Goal: Task Accomplishment & Management: Manage account settings

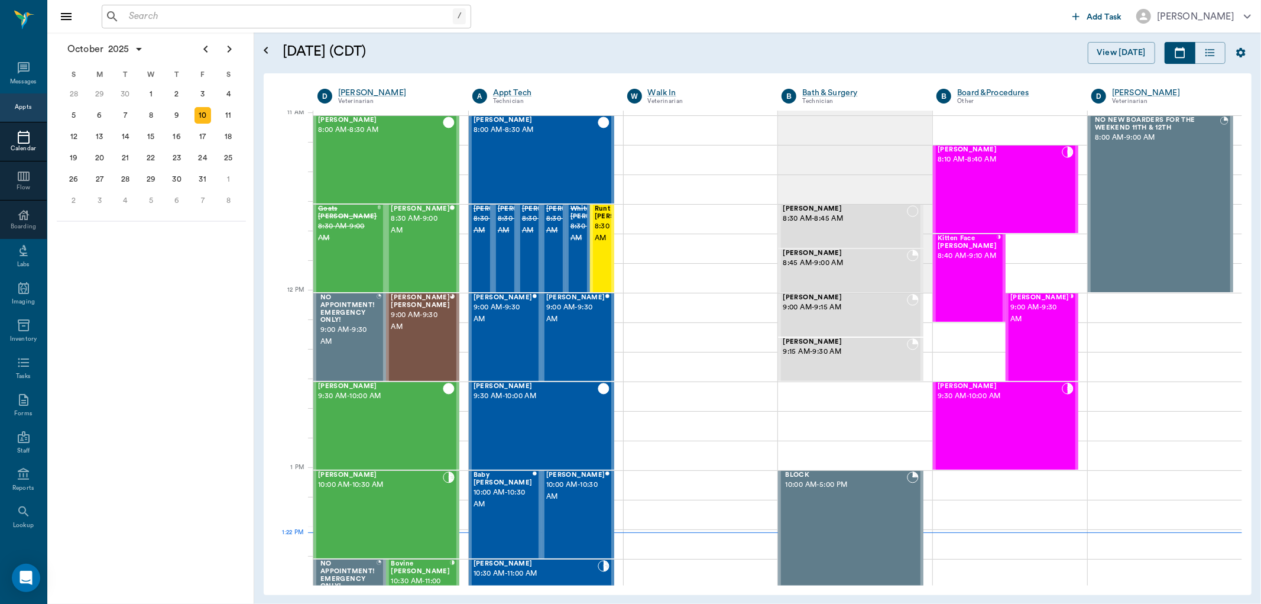
scroll to position [535, 0]
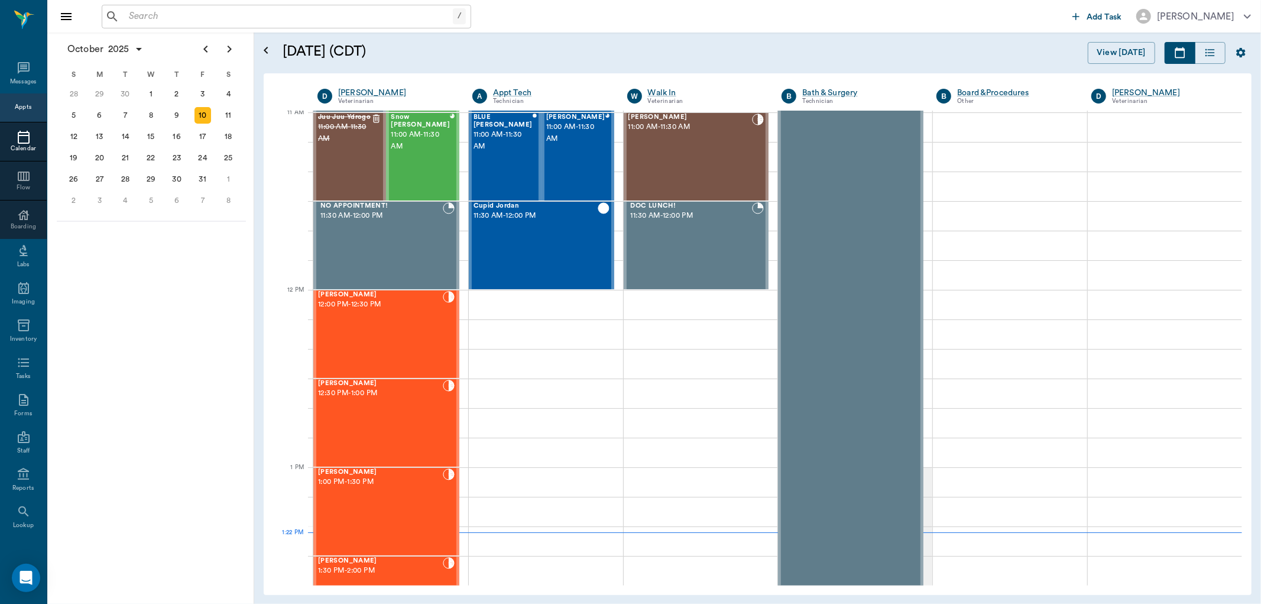
click at [287, 15] on input "text" at bounding box center [288, 16] width 329 height 17
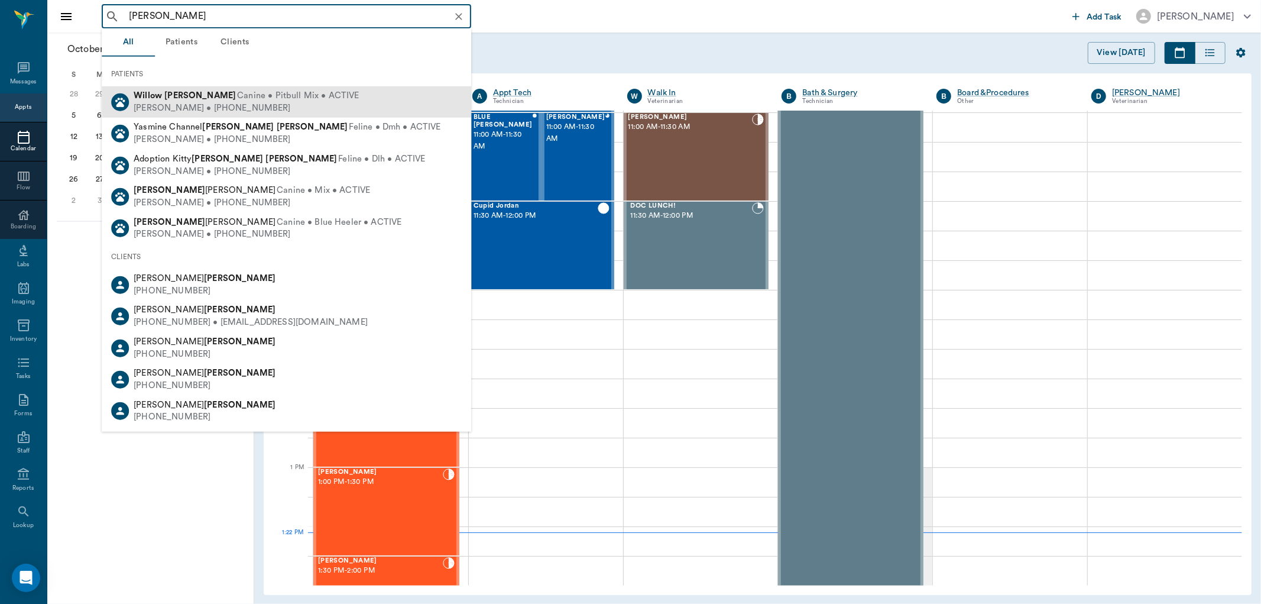
click at [247, 98] on span "Canine • Pitbull Mix • ACTIVE" at bounding box center [298, 96] width 122 height 12
type input "[PERSON_NAME]"
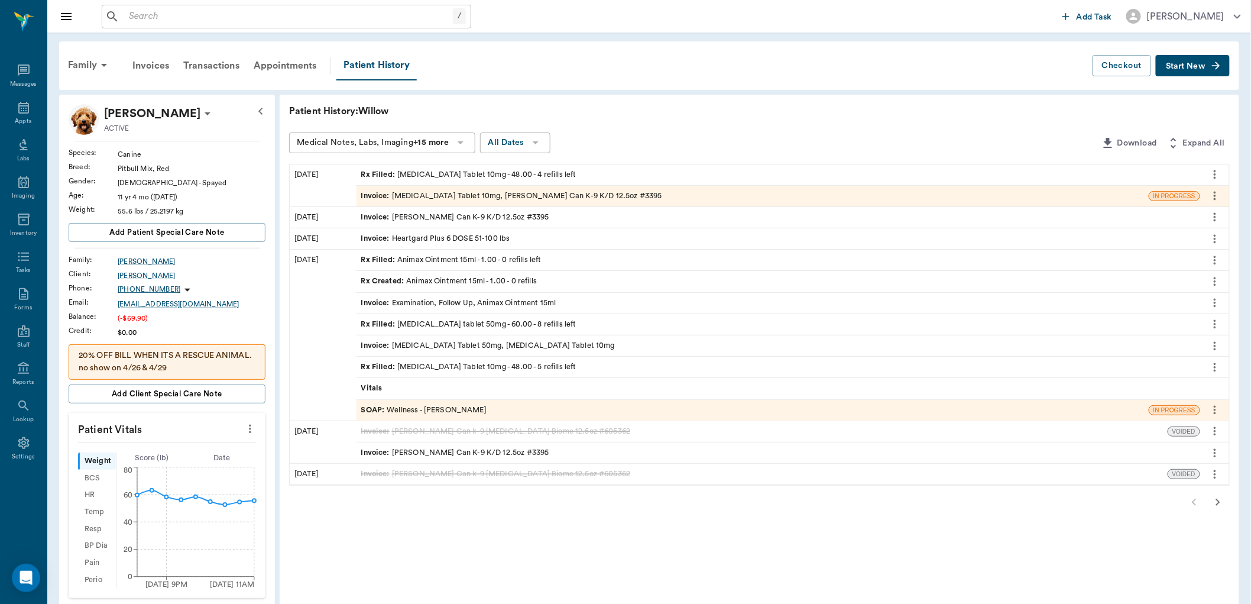
click at [1213, 173] on icon "more" at bounding box center [1214, 174] width 13 height 14
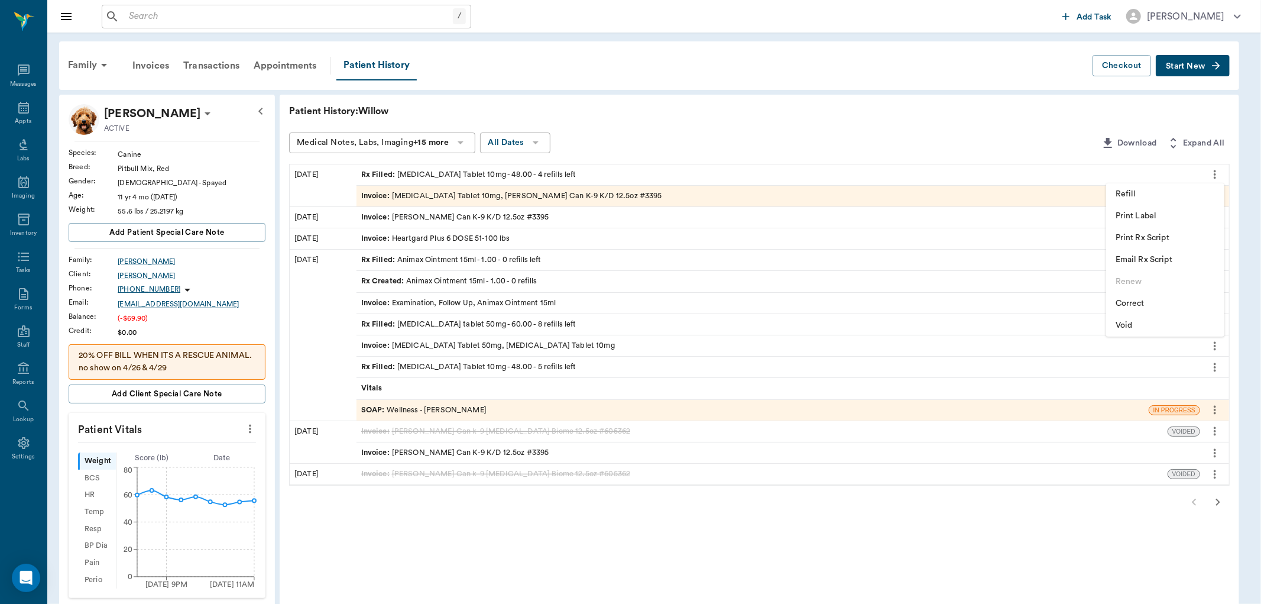
click at [1136, 209] on li "Print Label" at bounding box center [1165, 216] width 118 height 22
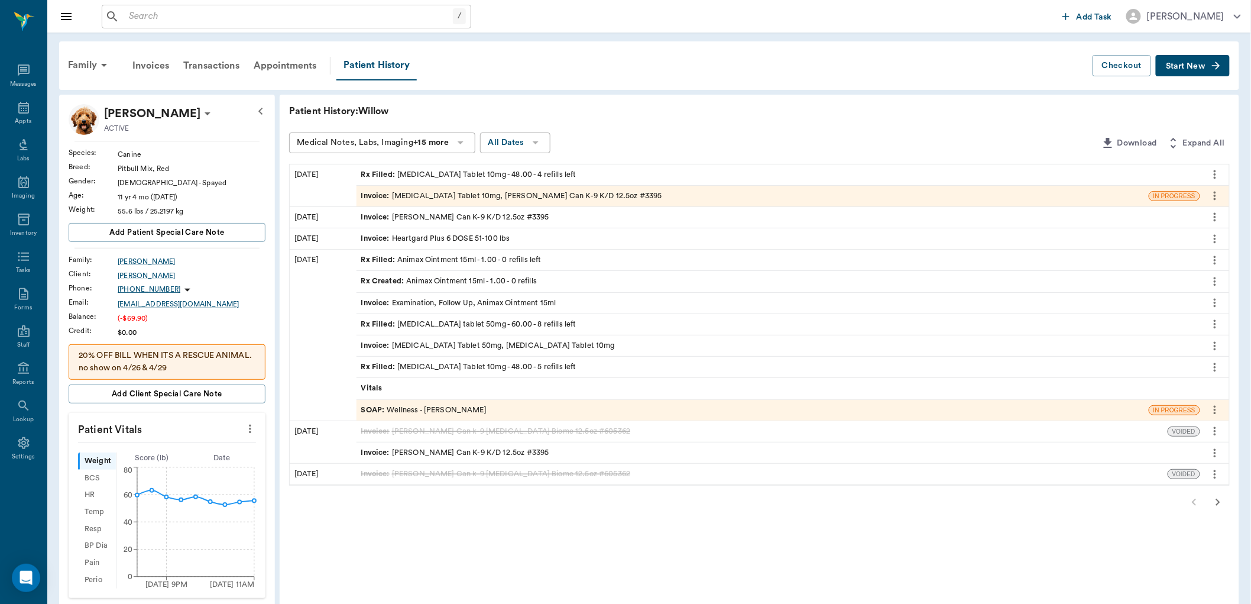
click at [575, 201] on div "Invoice : [MEDICAL_DATA] Tablet 10mg, [PERSON_NAME] Can K-9 K/D 12.5oz #3395" at bounding box center [511, 195] width 301 height 11
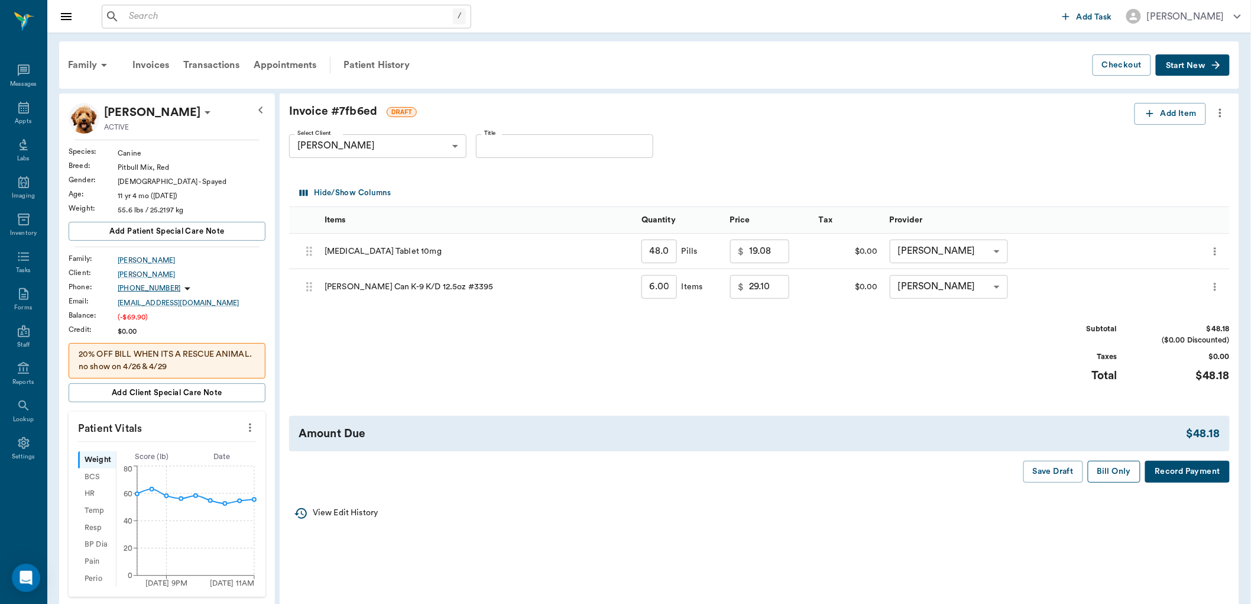
click at [1119, 468] on button "Bill Only" at bounding box center [1114, 471] width 53 height 22
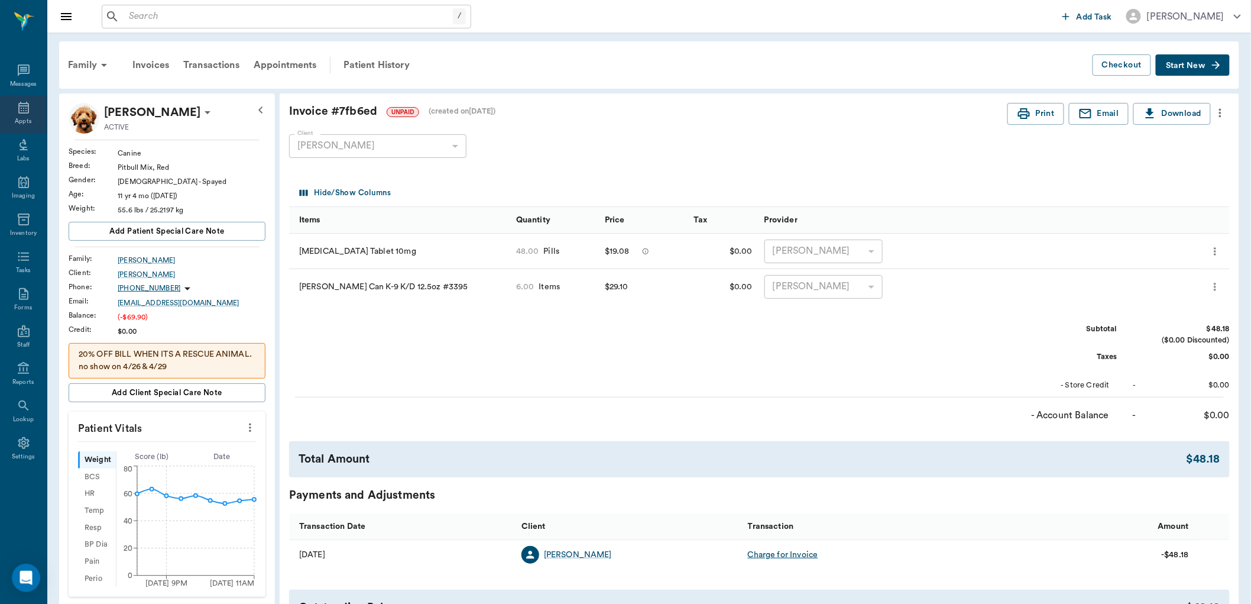
click at [24, 111] on icon at bounding box center [23, 108] width 11 height 12
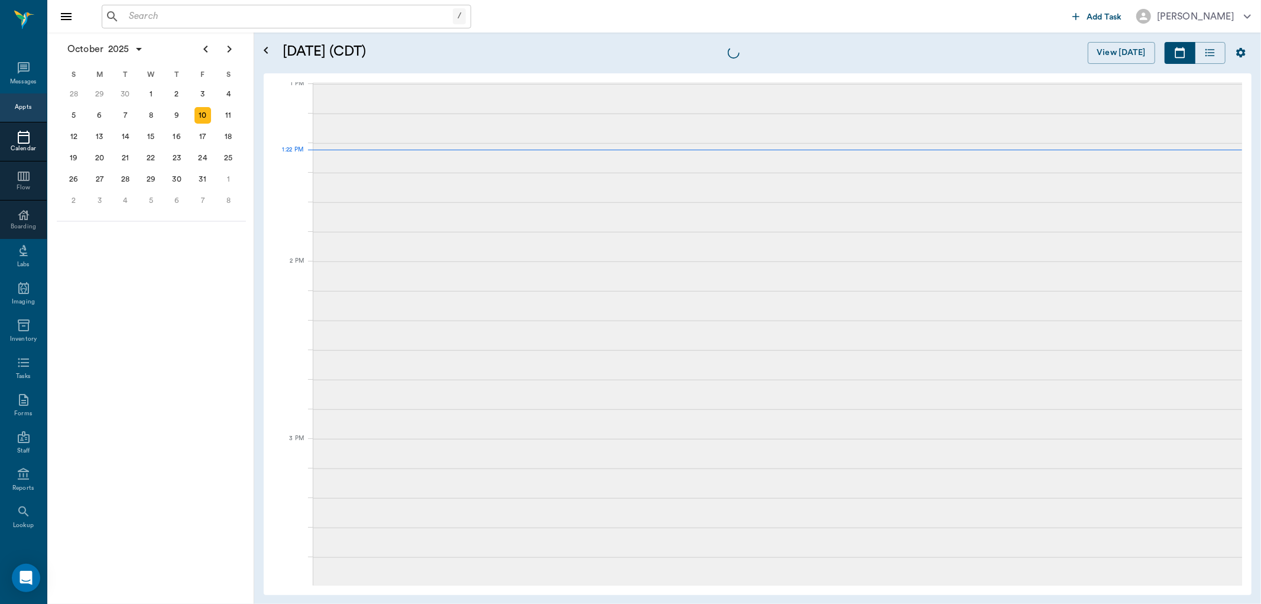
scroll to position [889, 0]
